Goal: Information Seeking & Learning: Understand process/instructions

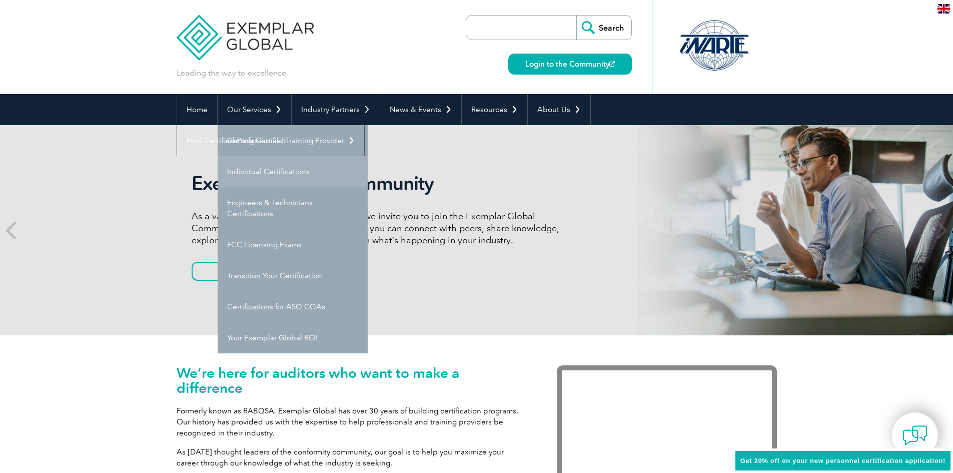
click at [272, 172] on link "Individual Certifications" at bounding box center [293, 171] width 150 height 31
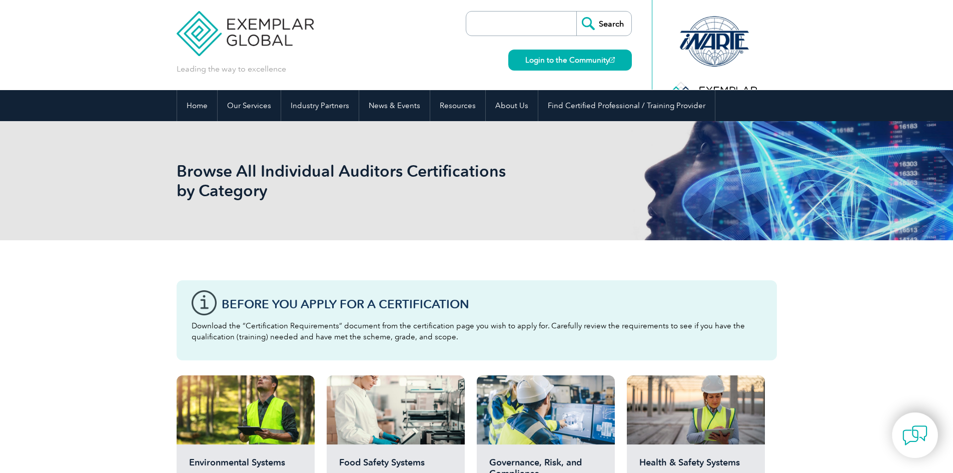
scroll to position [200, 0]
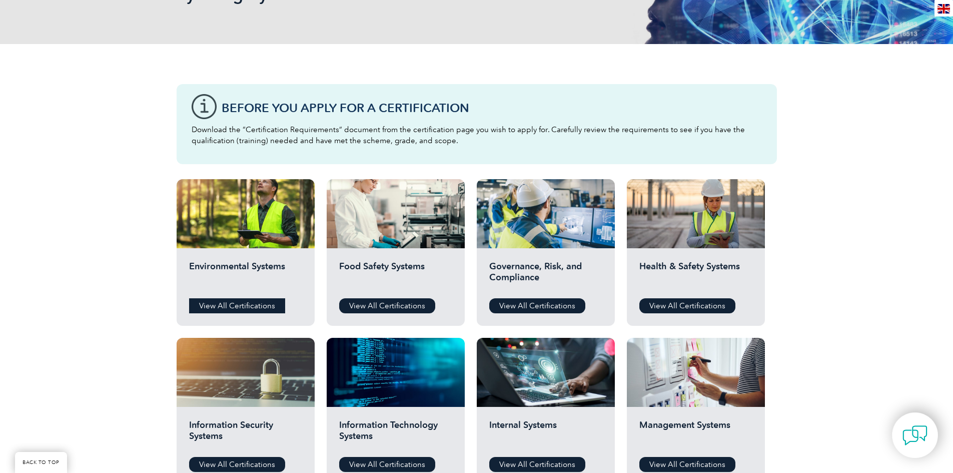
click at [234, 305] on link "View All Certifications" at bounding box center [237, 305] width 96 height 15
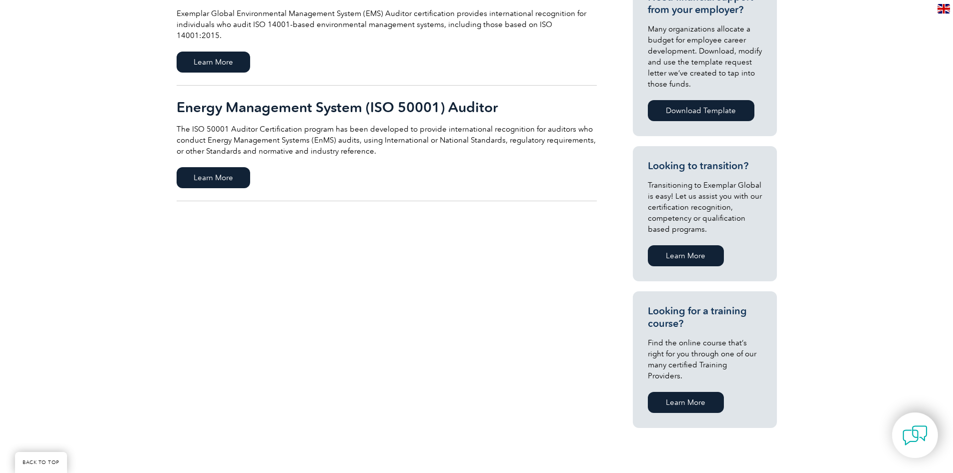
scroll to position [50, 0]
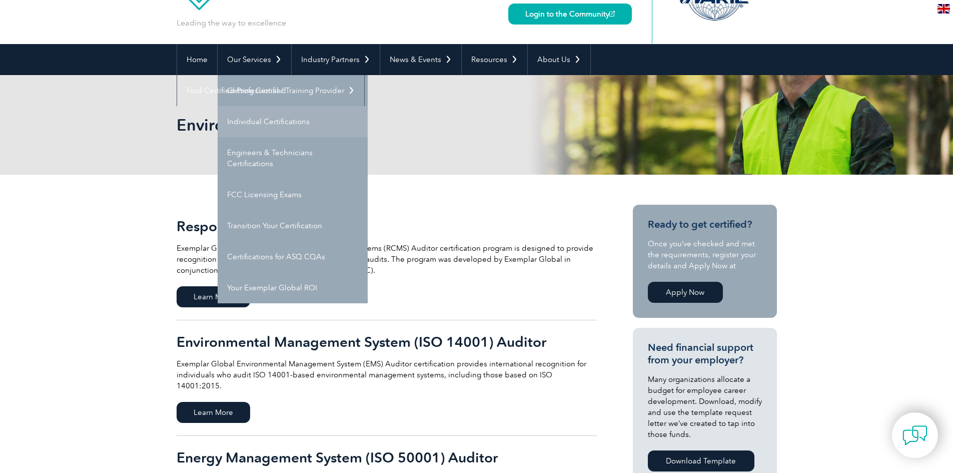
click at [241, 118] on link "Individual Certifications" at bounding box center [293, 121] width 150 height 31
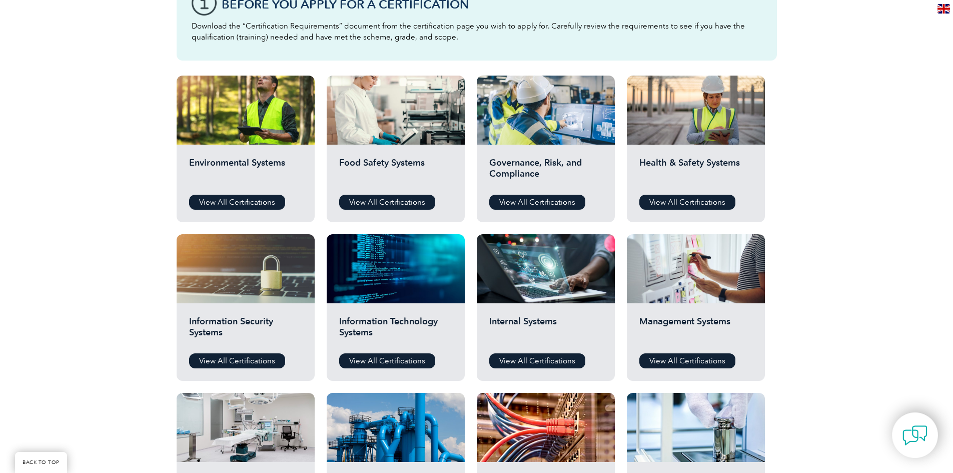
scroll to position [300, 0]
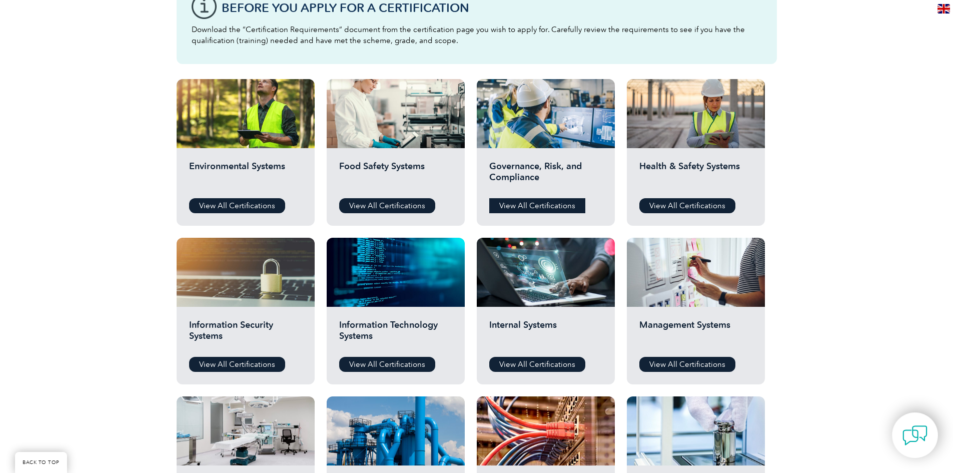
click at [539, 202] on link "View All Certifications" at bounding box center [537, 205] width 96 height 15
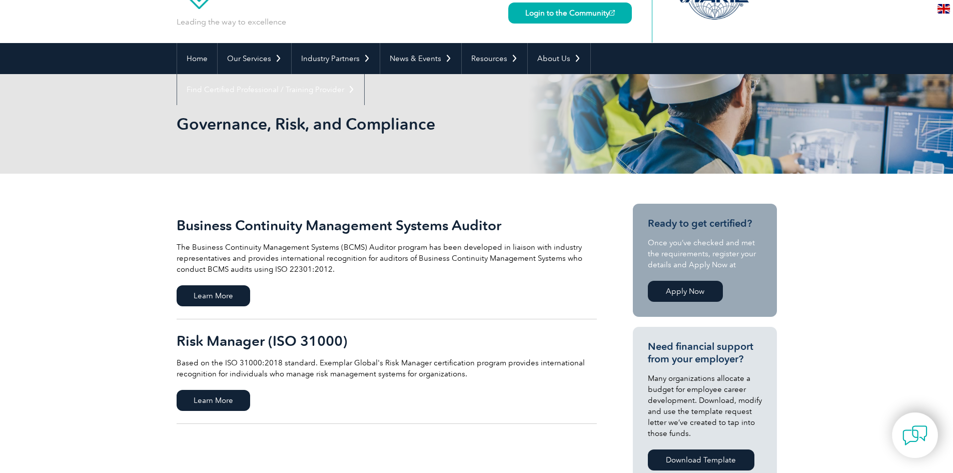
scroll to position [100, 0]
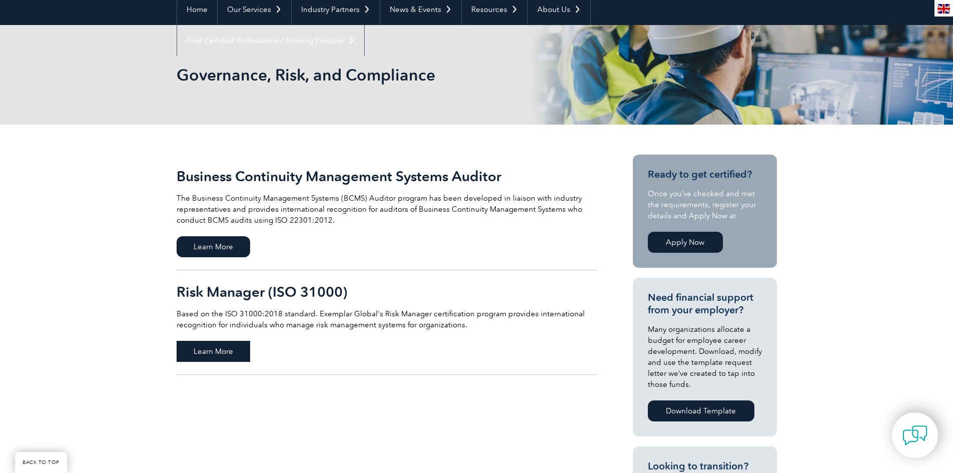
click at [199, 352] on span "Learn More" at bounding box center [214, 351] width 74 height 21
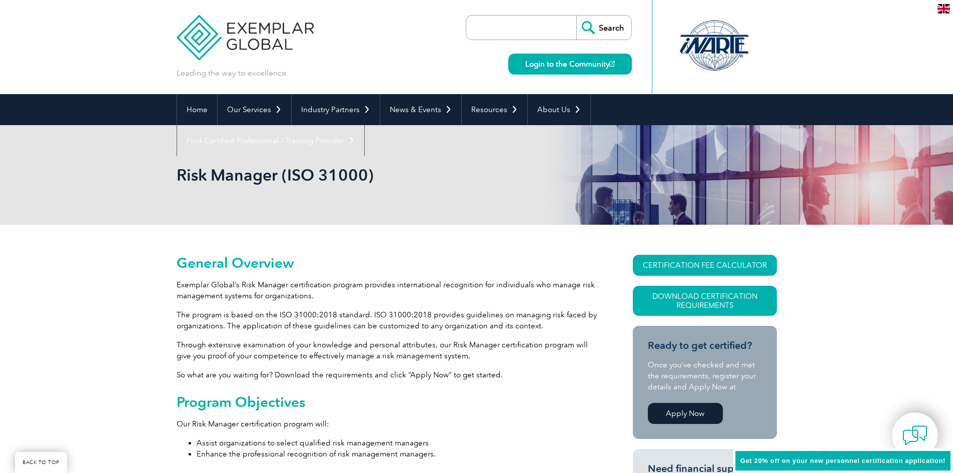
scroll to position [240, 0]
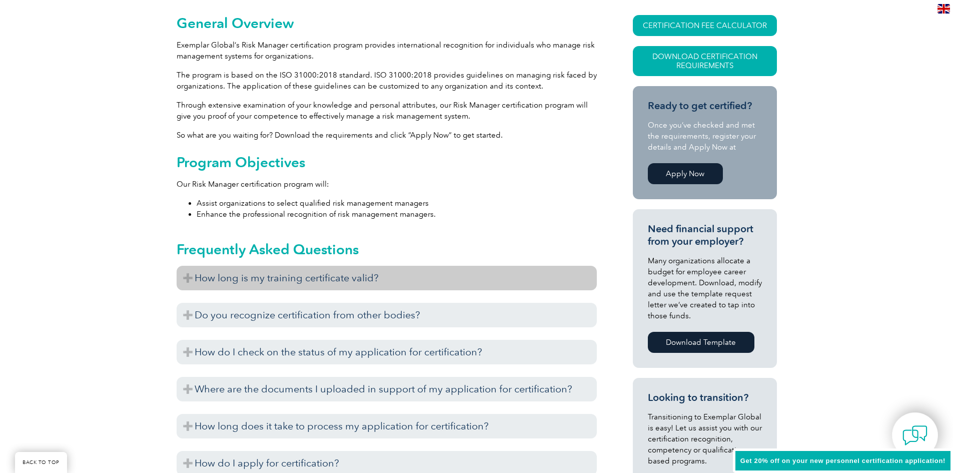
click at [311, 287] on h3 "How long is my training certificate valid?" at bounding box center [387, 278] width 420 height 25
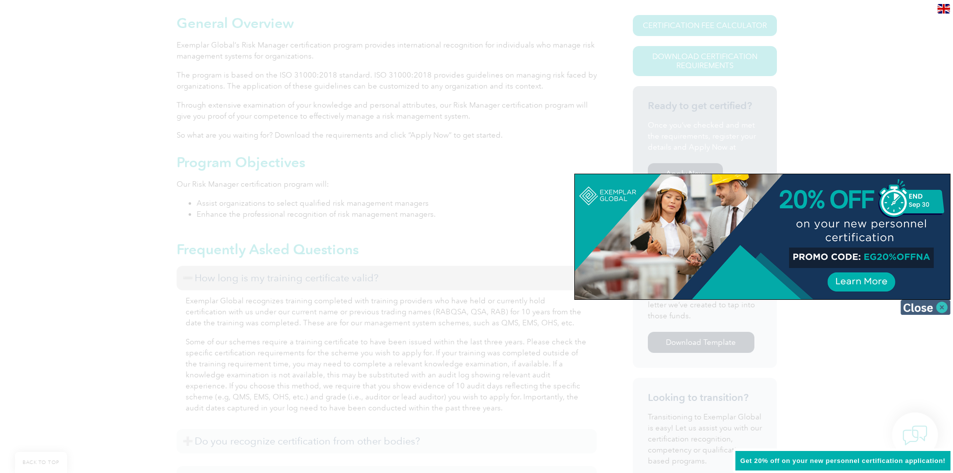
click at [927, 307] on img at bounding box center [925, 307] width 50 height 15
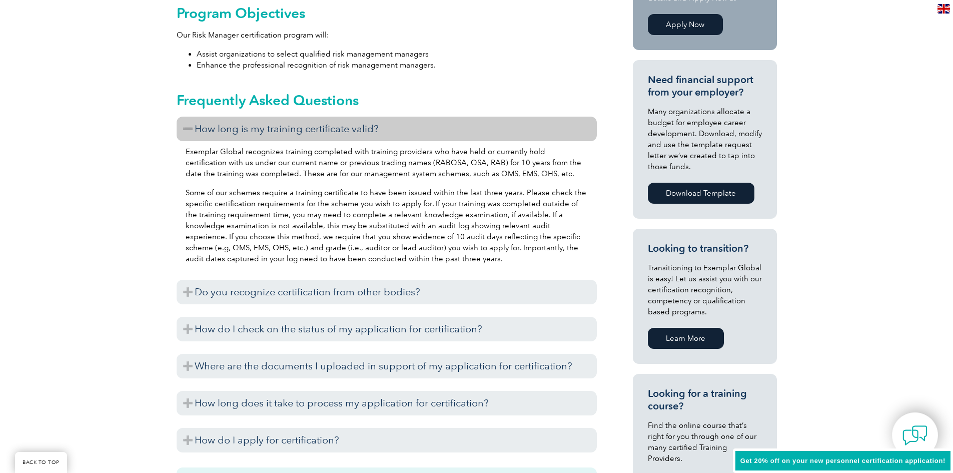
scroll to position [390, 0]
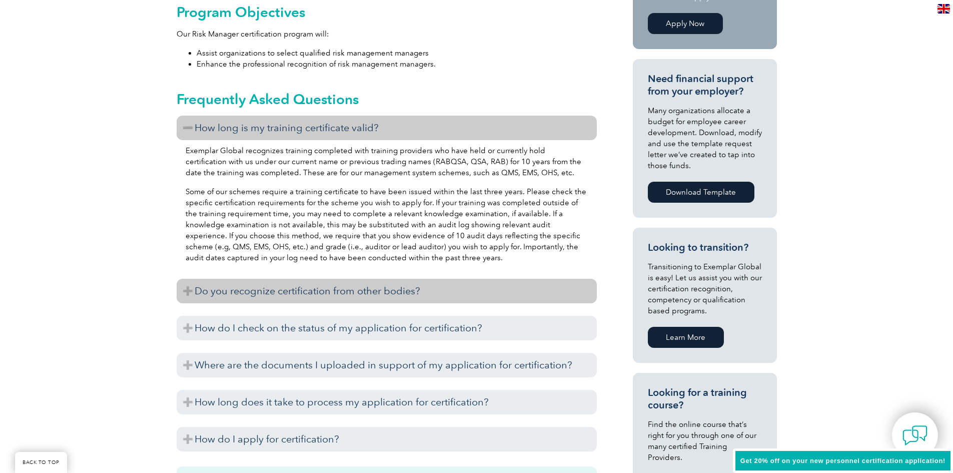
click at [285, 294] on h3 "Do you recognize certification from other bodies?" at bounding box center [387, 291] width 420 height 25
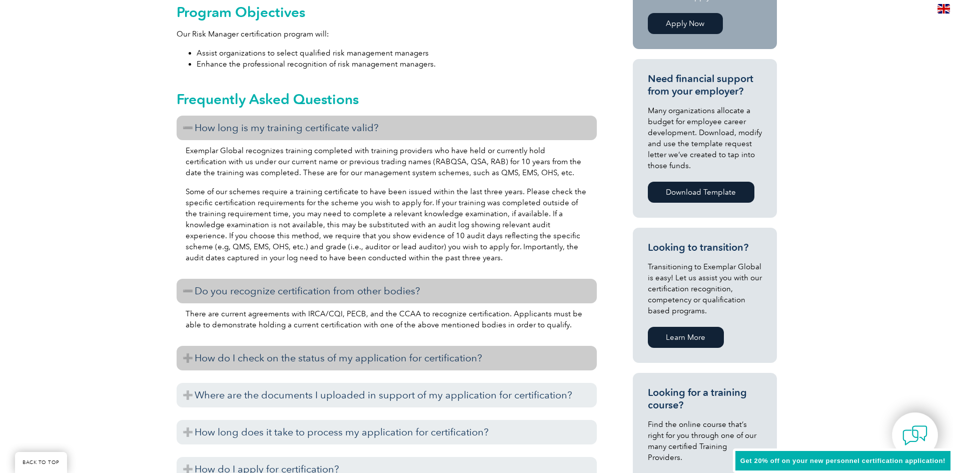
click at [278, 362] on h3 "How do I check on the status of my application for certification?" at bounding box center [387, 358] width 420 height 25
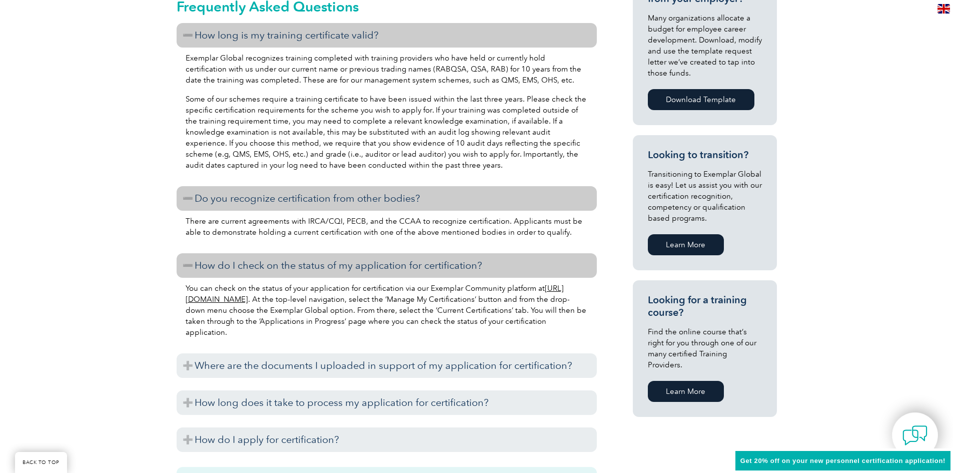
scroll to position [490, 0]
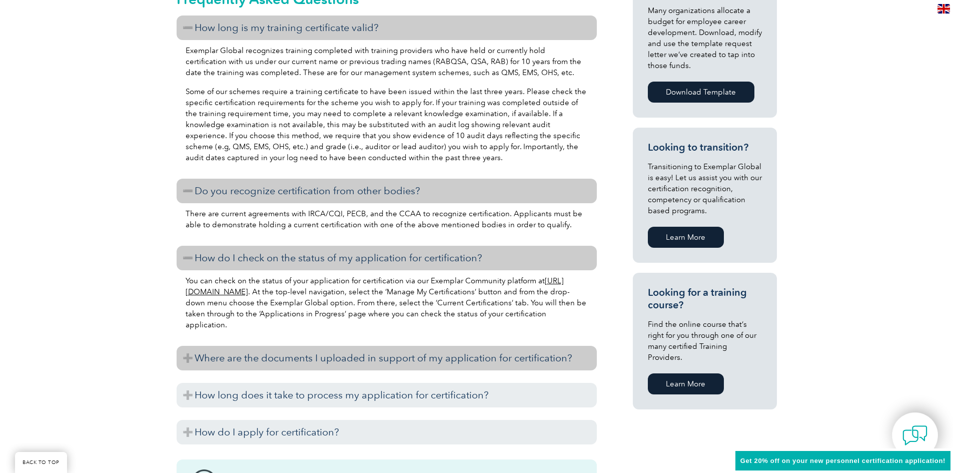
click at [282, 368] on h3 "Where are the documents I uploaded in support of my application for certificati…" at bounding box center [387, 358] width 420 height 25
click at [231, 364] on h3 "Where are the documents I uploaded in support of my application for certificati…" at bounding box center [387, 358] width 420 height 25
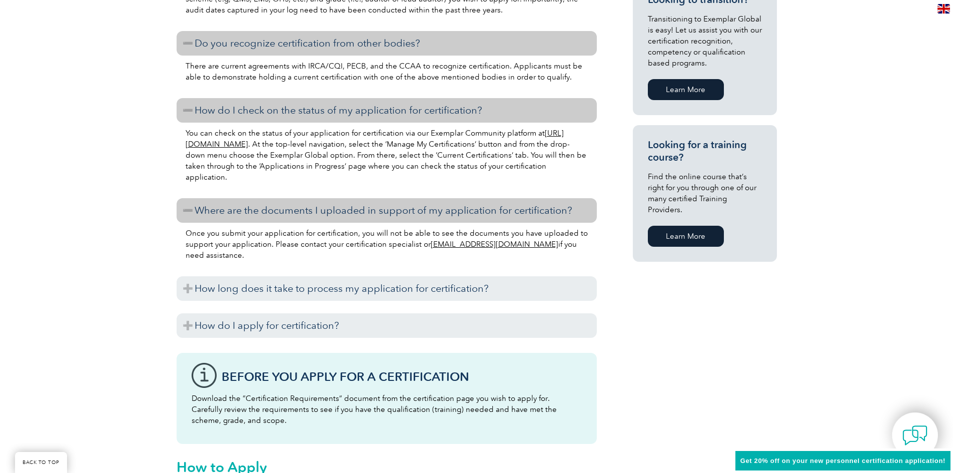
scroll to position [640, 0]
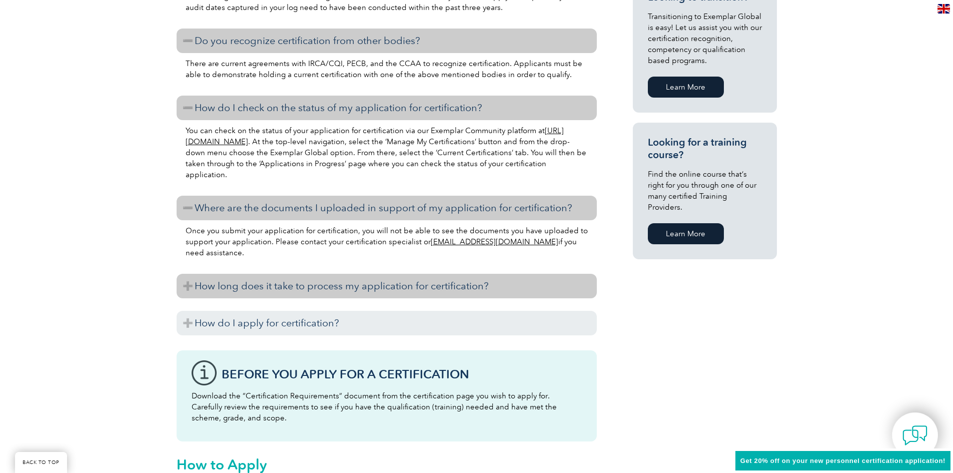
click at [217, 292] on h3 "How long does it take to process my application for certification?" at bounding box center [387, 286] width 420 height 25
click at [199, 287] on h3 "How long does it take to process my application for certification?" at bounding box center [387, 286] width 420 height 25
click at [189, 287] on h3 "How long does it take to process my application for certification?" at bounding box center [387, 286] width 420 height 25
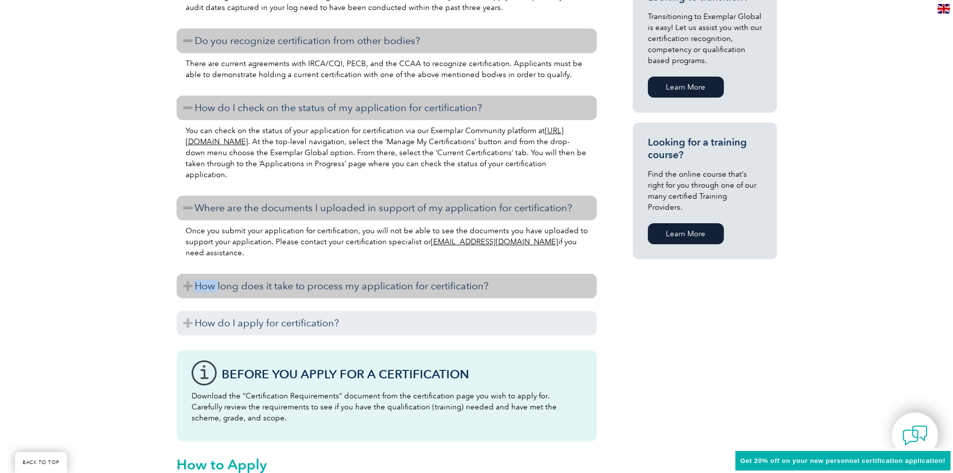
click at [189, 287] on h3 "How long does it take to process my application for certification?" at bounding box center [387, 286] width 420 height 25
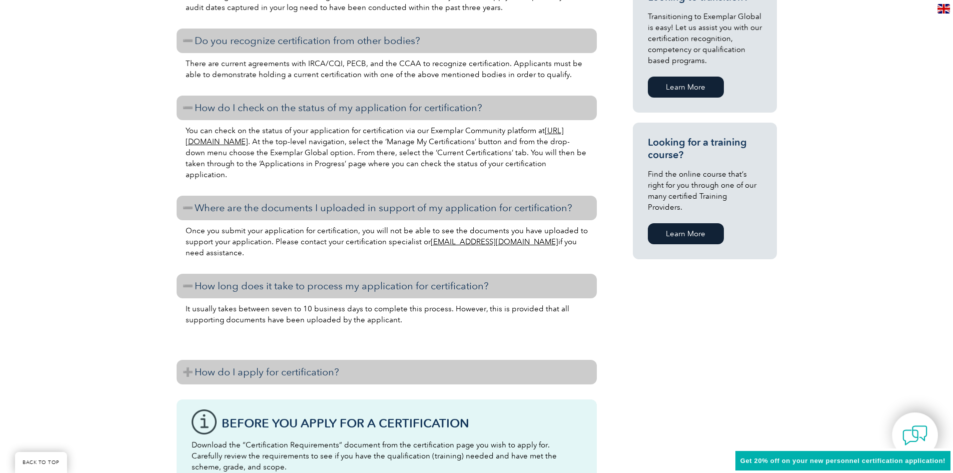
click at [191, 370] on h3 "How do I apply for certification?" at bounding box center [387, 372] width 420 height 25
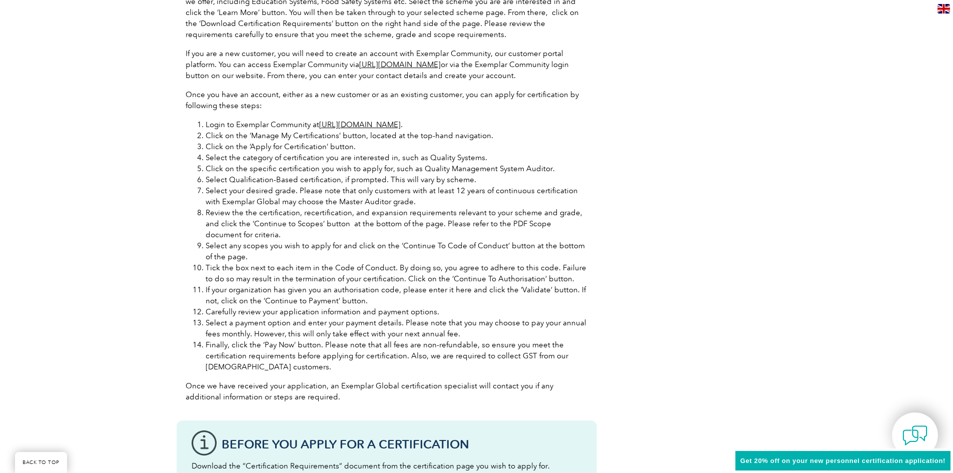
scroll to position [1090, 0]
